Goal: Information Seeking & Learning: Find specific page/section

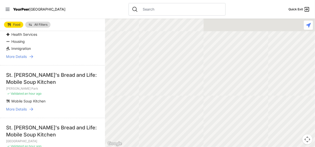
scroll to position [50, 0]
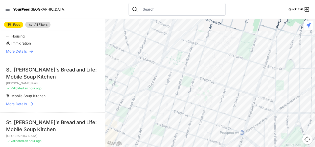
select select "nearby"
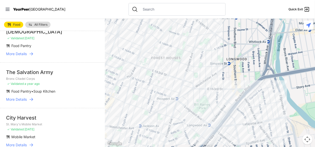
scroll to position [403, 0]
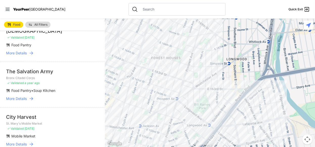
click at [159, 90] on div at bounding box center [210, 83] width 210 height 129
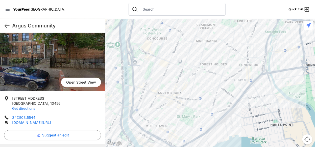
scroll to position [38, 0]
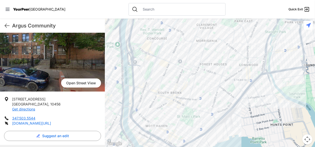
click at [46, 123] on link "[DOMAIN_NAME][URL]" at bounding box center [31, 123] width 39 height 4
click at [9, 26] on icon at bounding box center [7, 26] width 6 height 6
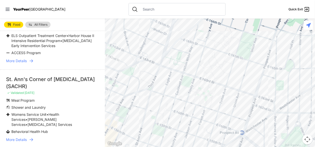
scroll to position [50, 0]
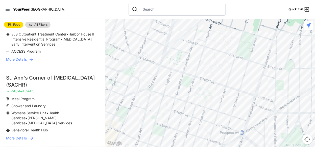
click at [23, 85] on div "St. Ann's Corner of [MEDICAL_DATA] (SACHR)" at bounding box center [52, 81] width 93 height 14
click at [22, 136] on span "More Details" at bounding box center [16, 138] width 21 height 5
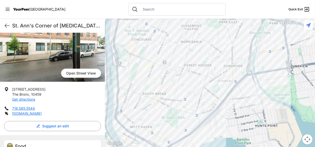
scroll to position [50, 0]
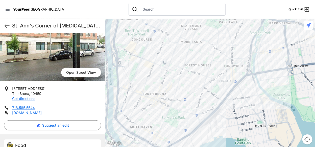
click at [23, 112] on link "[DOMAIN_NAME]" at bounding box center [27, 113] width 30 height 4
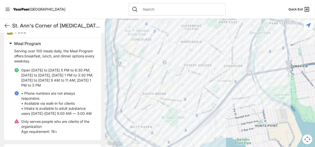
scroll to position [177, 0]
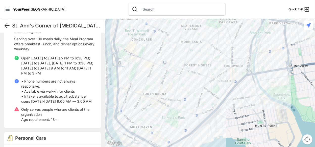
click at [11, 25] on div "St. Ann's Corner of [MEDICAL_DATA] (SACHR) Quick Exit" at bounding box center [52, 26] width 105 height 14
click at [9, 25] on icon at bounding box center [7, 26] width 6 height 6
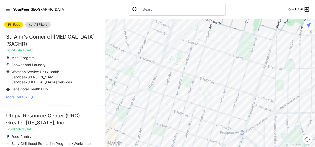
scroll to position [126, 0]
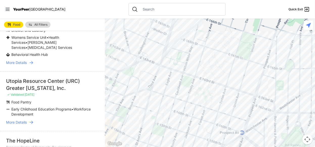
click at [83, 71] on li "Utopia Resource Center (URC) Greater [US_STATE], Inc. ✓ Validated [DATE] Food P…" at bounding box center [52, 101] width 105 height 60
click at [25, 120] on span "More Details" at bounding box center [16, 122] width 21 height 5
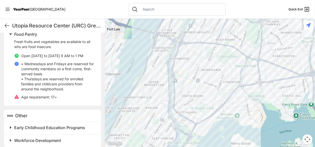
scroll to position [179, 0]
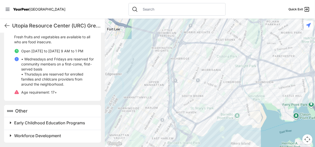
click at [36, 121] on span "Early Childhood Education Programs" at bounding box center [49, 123] width 71 height 5
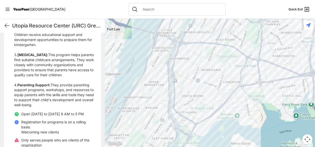
scroll to position [349, 0]
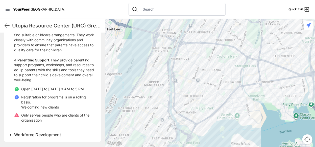
click at [44, 139] on div "Workforce Development" at bounding box center [52, 135] width 97 height 13
click at [42, 136] on span "Workforce Development" at bounding box center [37, 135] width 47 height 5
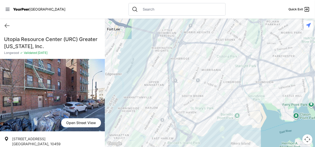
click at [12, 82] on img at bounding box center [52, 95] width 105 height 73
click at [7, 23] on div "Quick Exit" at bounding box center [52, 26] width 105 height 14
click at [7, 26] on icon at bounding box center [7, 26] width 6 height 6
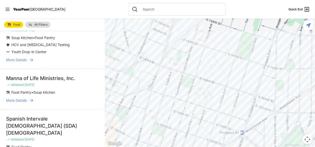
scroll to position [303, 0]
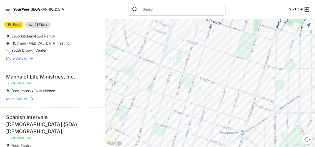
click at [21, 97] on span "More Details" at bounding box center [16, 99] width 21 height 5
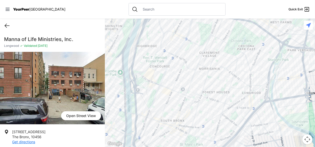
click at [7, 25] on icon at bounding box center [7, 26] width 5 height 4
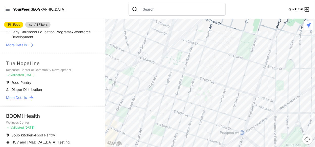
scroll to position [209, 0]
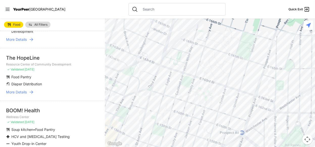
click at [23, 90] on span "More Details" at bounding box center [16, 92] width 21 height 5
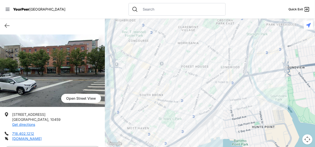
scroll to position [25, 0]
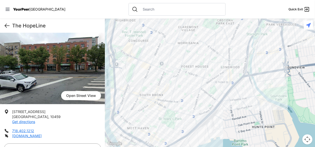
click at [8, 24] on icon at bounding box center [7, 26] width 6 height 6
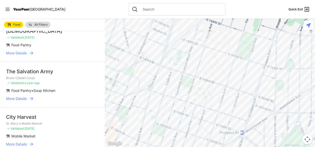
scroll to position [404, 0]
click at [22, 96] on span "More Details" at bounding box center [16, 98] width 21 height 5
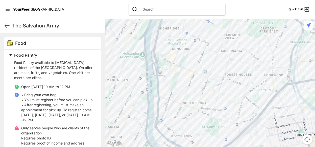
scroll to position [151, 0]
click at [8, 24] on icon at bounding box center [7, 26] width 6 height 6
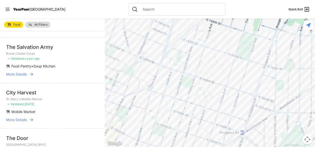
scroll to position [429, 0]
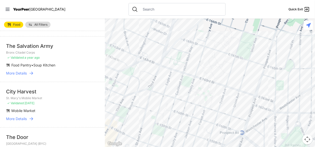
click at [28, 117] on link "More Details" at bounding box center [52, 119] width 93 height 5
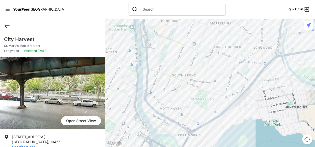
click at [6, 27] on icon at bounding box center [7, 26] width 6 height 6
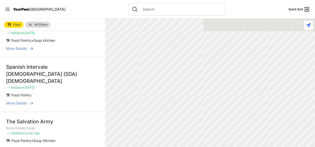
scroll to position [505, 0]
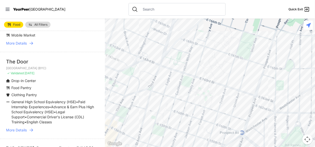
click at [23, 128] on span "More Details" at bounding box center [16, 130] width 21 height 5
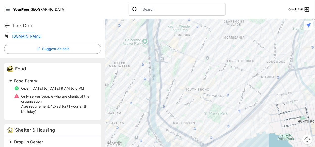
scroll to position [126, 0]
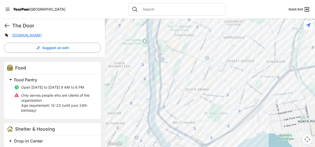
click at [7, 28] on icon at bounding box center [7, 26] width 6 height 6
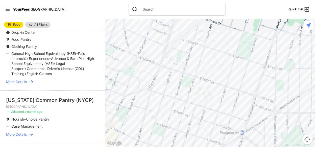
scroll to position [555, 0]
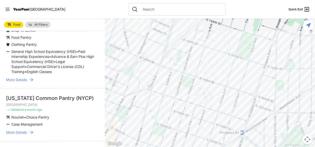
click at [26, 130] on span "More Details" at bounding box center [16, 132] width 21 height 5
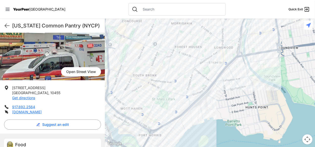
scroll to position [50, 0]
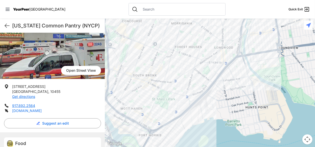
click at [42, 109] on link "[DOMAIN_NAME]" at bounding box center [27, 111] width 30 height 4
click at [7, 26] on icon at bounding box center [7, 26] width 6 height 6
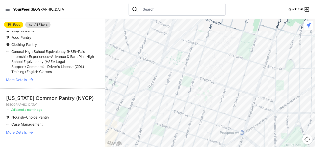
scroll to position [631, 0]
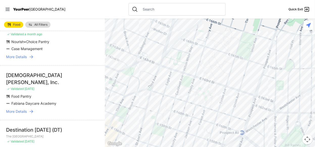
click at [28, 109] on link "More Details" at bounding box center [52, 111] width 93 height 5
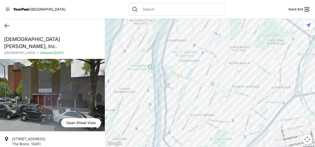
click at [6, 26] on icon at bounding box center [7, 26] width 6 height 6
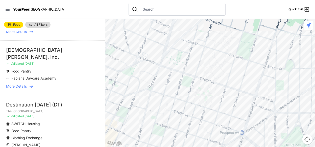
scroll to position [706, 0]
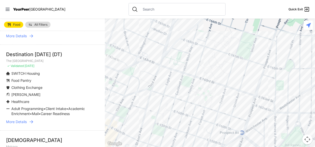
click at [28, 120] on link "More Details" at bounding box center [52, 122] width 93 height 5
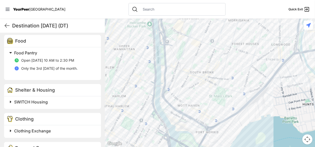
scroll to position [177, 0]
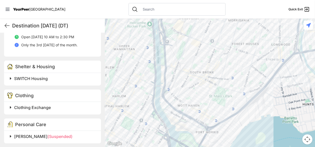
click at [48, 106] on span "Clothing Exchange" at bounding box center [32, 107] width 37 height 5
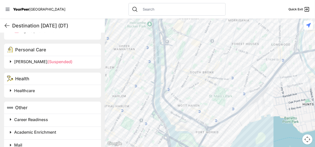
scroll to position [278, 0]
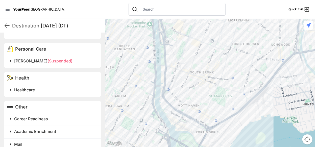
click at [33, 93] on span "Healthcare" at bounding box center [24, 90] width 21 height 5
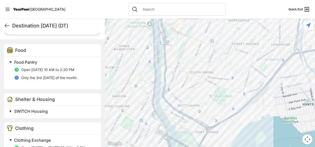
scroll to position [129, 0]
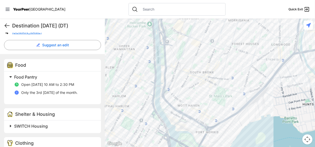
click at [8, 24] on icon at bounding box center [7, 26] width 6 height 6
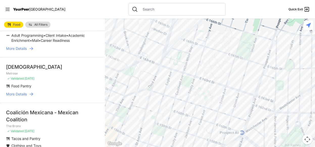
scroll to position [782, 0]
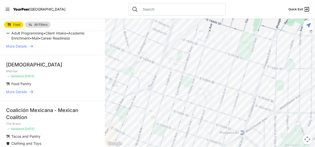
click at [15, 90] on span "More Details" at bounding box center [16, 92] width 21 height 5
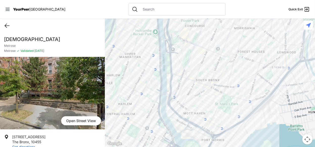
click at [9, 25] on icon at bounding box center [7, 26] width 6 height 6
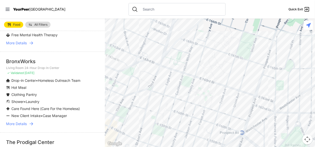
scroll to position [908, 0]
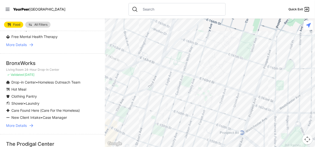
click at [27, 123] on link "More Details" at bounding box center [52, 125] width 93 height 5
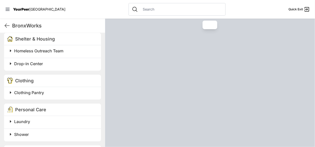
scroll to position [227, 0]
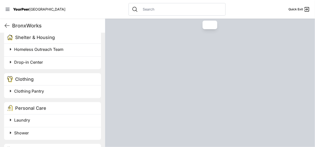
click at [29, 94] on span "Clothing Pantry" at bounding box center [29, 91] width 30 height 5
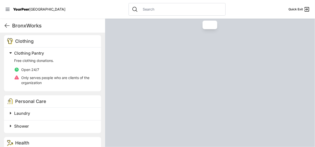
scroll to position [337, 0]
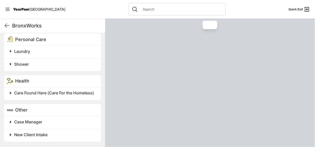
click at [29, 133] on span "New Client Intake" at bounding box center [30, 135] width 33 height 5
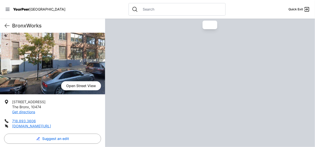
scroll to position [70, 0]
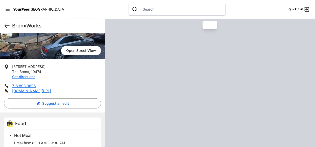
click at [8, 26] on icon at bounding box center [7, 26] width 6 height 6
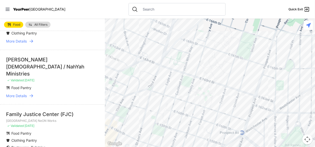
scroll to position [1035, 0]
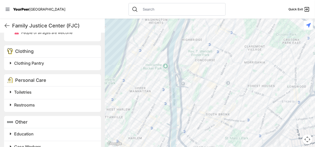
scroll to position [257, 0]
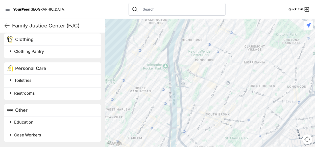
click at [22, 81] on span "Toiletries" at bounding box center [22, 80] width 17 height 5
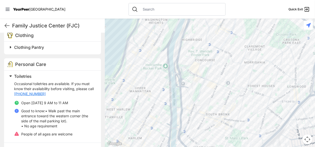
click at [22, 79] on span "Toiletries" at bounding box center [22, 76] width 17 height 5
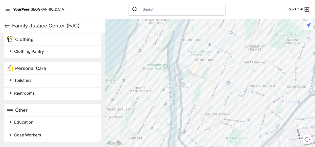
click at [29, 98] on div "Restrooms" at bounding box center [52, 94] width 97 height 13
click at [29, 92] on span "Restrooms" at bounding box center [24, 93] width 21 height 5
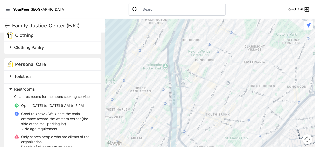
click at [29, 92] on span "Restrooms" at bounding box center [24, 89] width 21 height 5
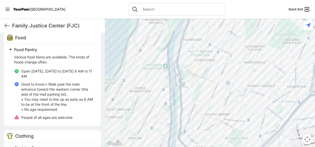
scroll to position [257, 0]
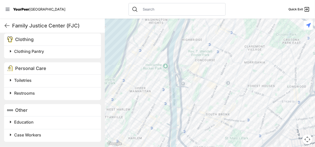
click at [140, 9] on input "text" at bounding box center [181, 9] width 82 height 5
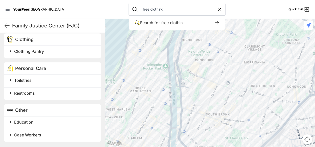
type input "free clothing"
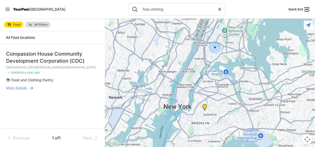
click at [20, 88] on span "More Details" at bounding box center [16, 88] width 21 height 5
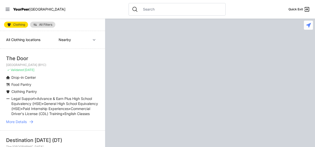
select select "nearby"
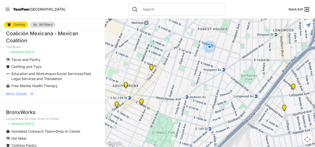
scroll to position [177, 0]
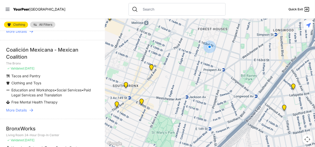
click at [26, 113] on span "More Details" at bounding box center [16, 110] width 21 height 5
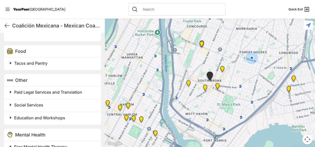
scroll to position [274, 0]
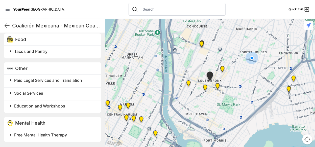
click at [43, 51] on span "Tacos and Pantry" at bounding box center [30, 51] width 33 height 5
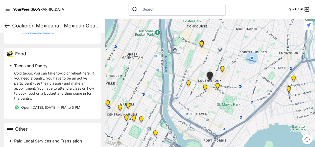
scroll to position [224, 0]
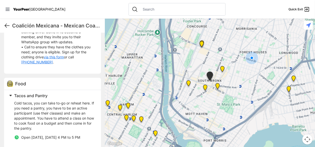
click at [5, 27] on icon at bounding box center [7, 26] width 6 height 6
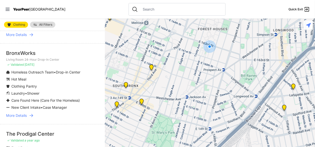
scroll to position [328, 0]
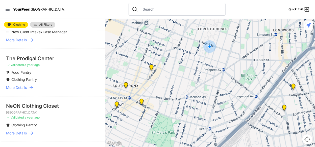
click at [23, 136] on span "More Details" at bounding box center [16, 133] width 21 height 5
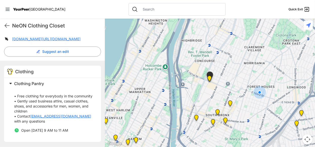
scroll to position [127, 0]
click at [37, 115] on link "bronxcloset@probation.nyc.gov" at bounding box center [60, 116] width 61 height 5
